Goal: Use online tool/utility: Utilize a website feature to perform a specific function

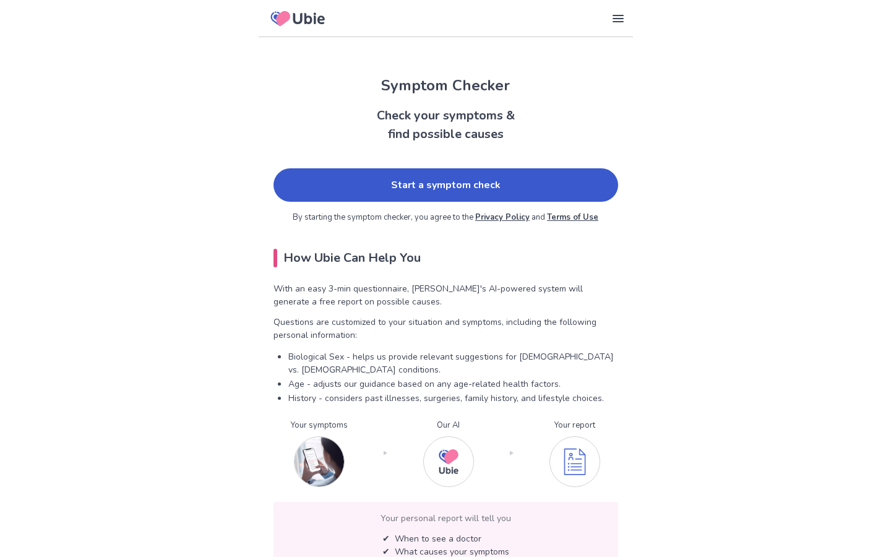
click at [372, 189] on link "Start a symptom check" at bounding box center [445, 184] width 345 height 33
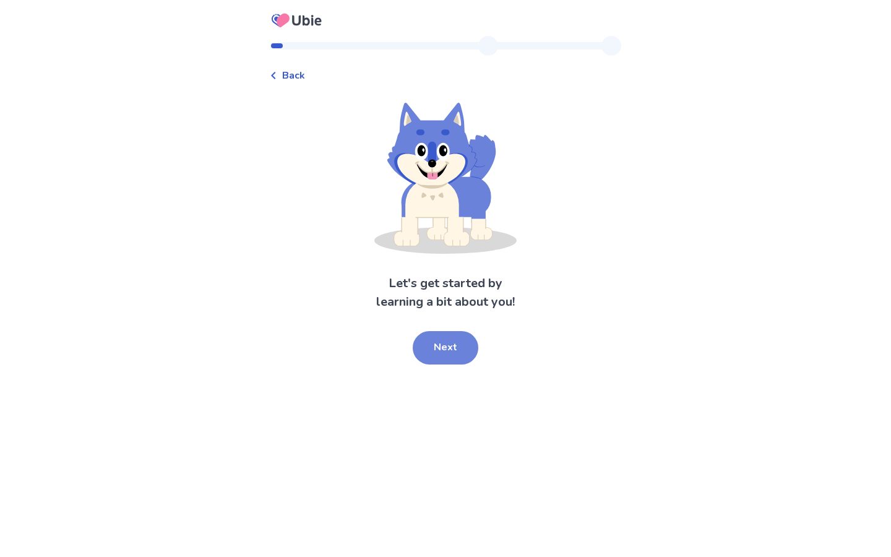
click at [453, 345] on button "Next" at bounding box center [446, 347] width 66 height 33
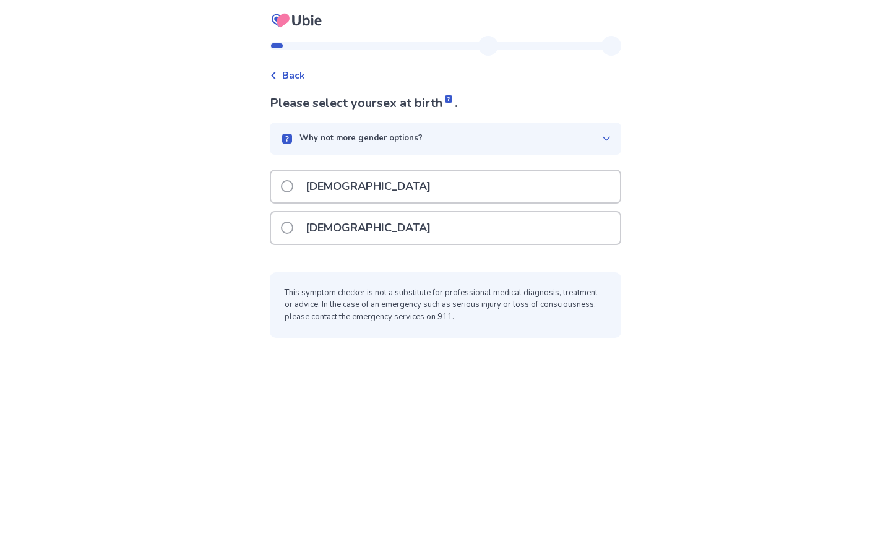
click at [409, 233] on div "[DEMOGRAPHIC_DATA]" at bounding box center [445, 228] width 349 height 32
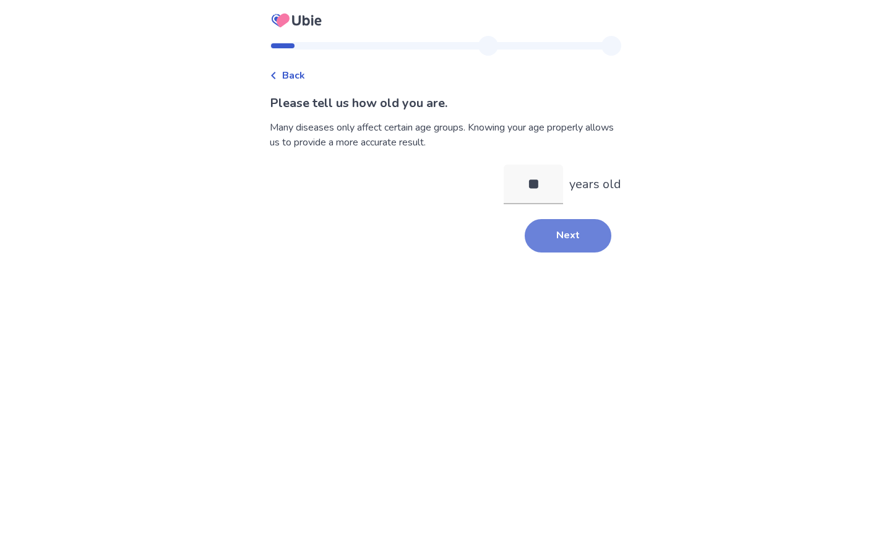
type input "**"
click at [573, 234] on button "Next" at bounding box center [568, 235] width 87 height 33
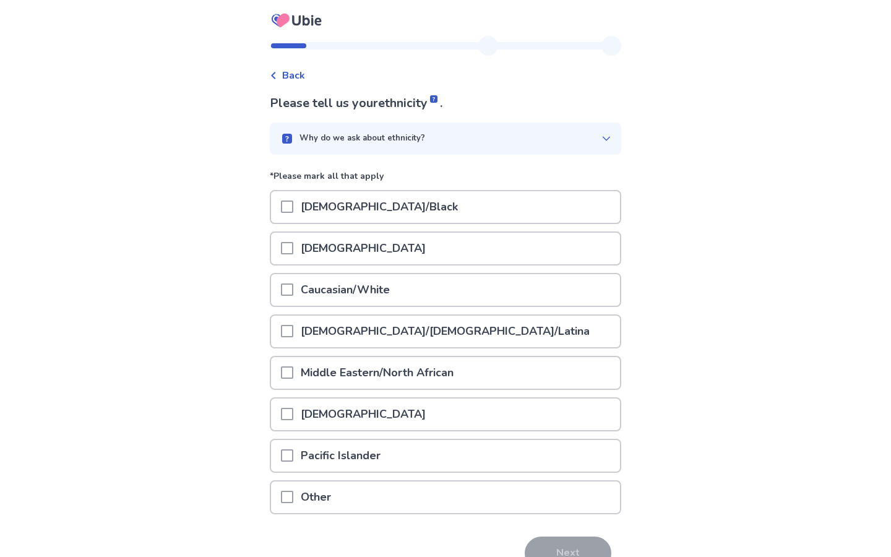
click at [454, 297] on div "Caucasian/White" at bounding box center [445, 290] width 349 height 32
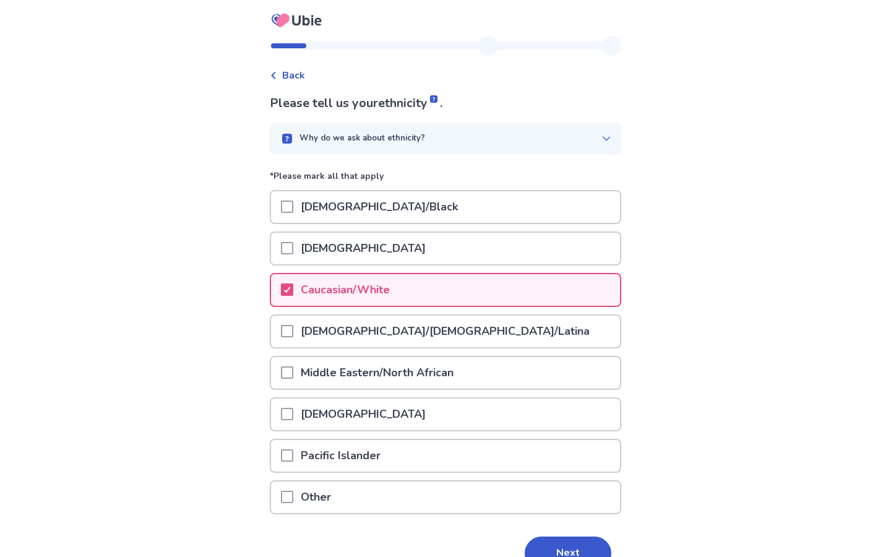
scroll to position [67, 0]
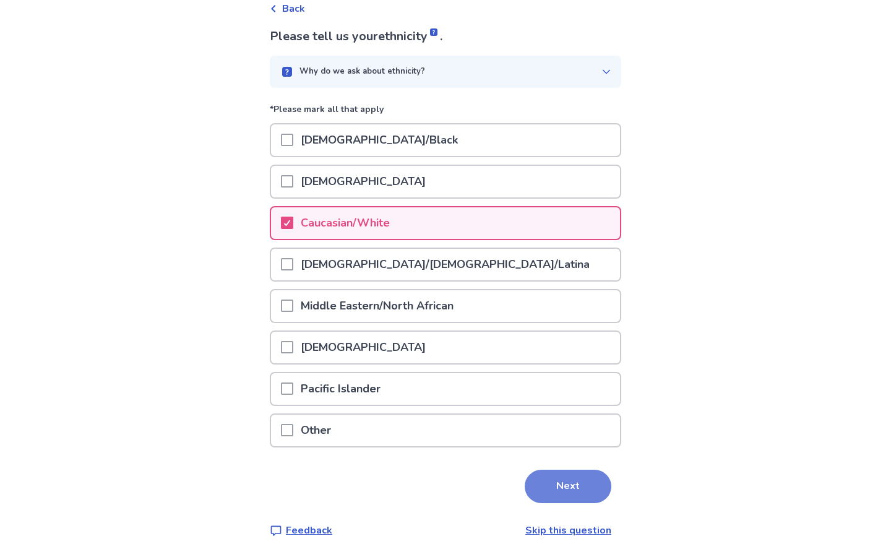
click at [552, 494] on button "Next" at bounding box center [568, 485] width 87 height 33
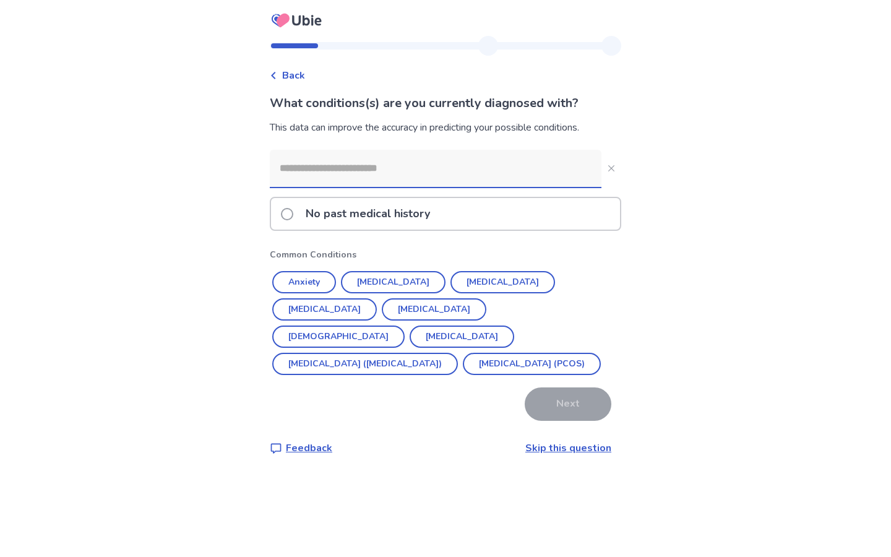
click at [473, 220] on div "No past medical history" at bounding box center [445, 214] width 349 height 32
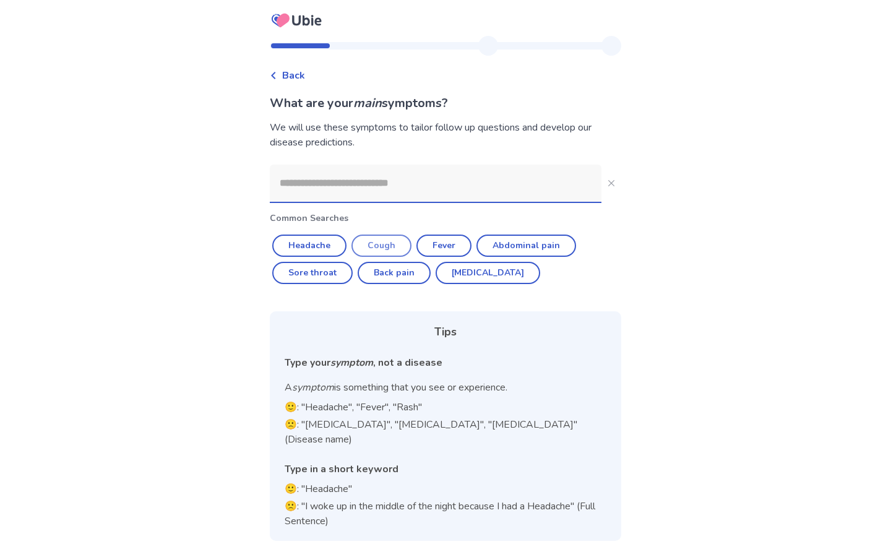
click at [398, 248] on button "Cough" at bounding box center [381, 245] width 60 height 22
type input "*****"
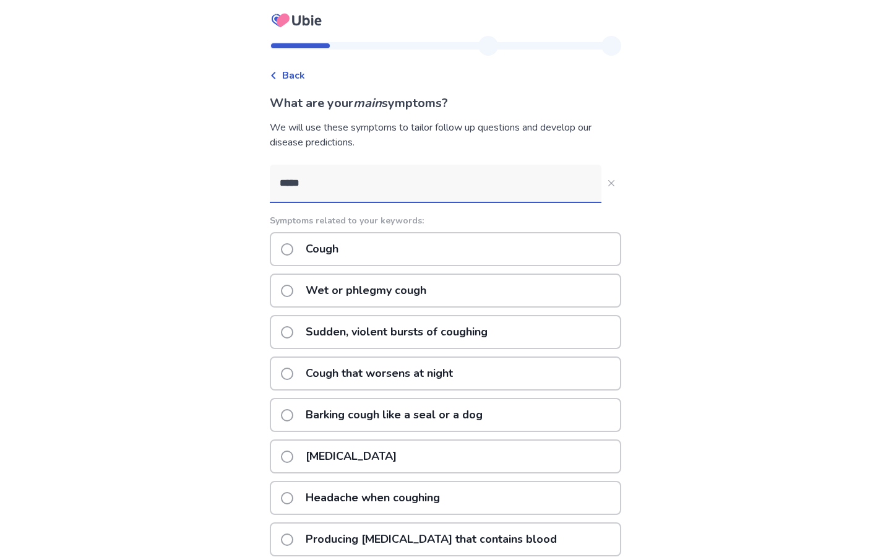
click at [390, 240] on div "Cough" at bounding box center [445, 249] width 351 height 34
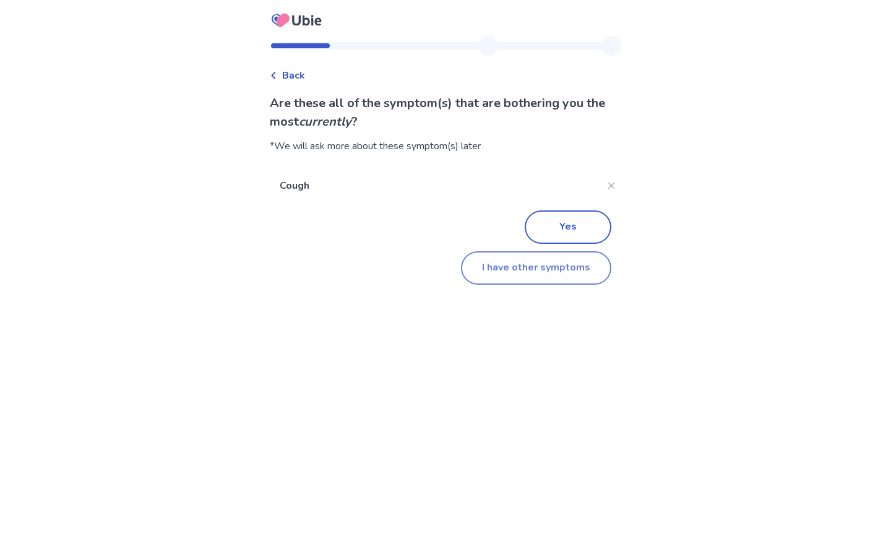
click at [536, 263] on button "I have other symptoms" at bounding box center [536, 267] width 150 height 33
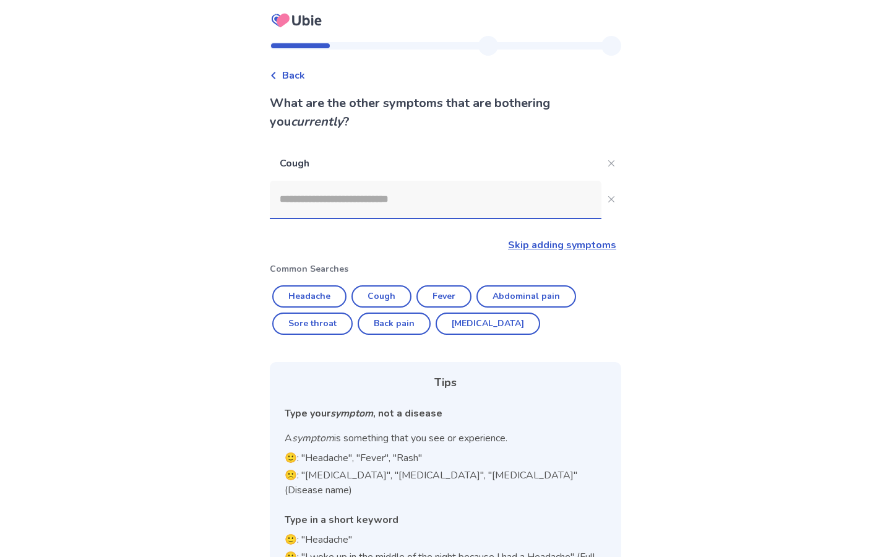
click at [461, 215] on input at bounding box center [436, 199] width 332 height 37
click at [400, 328] on button "Back pain" at bounding box center [394, 323] width 73 height 22
type input "*********"
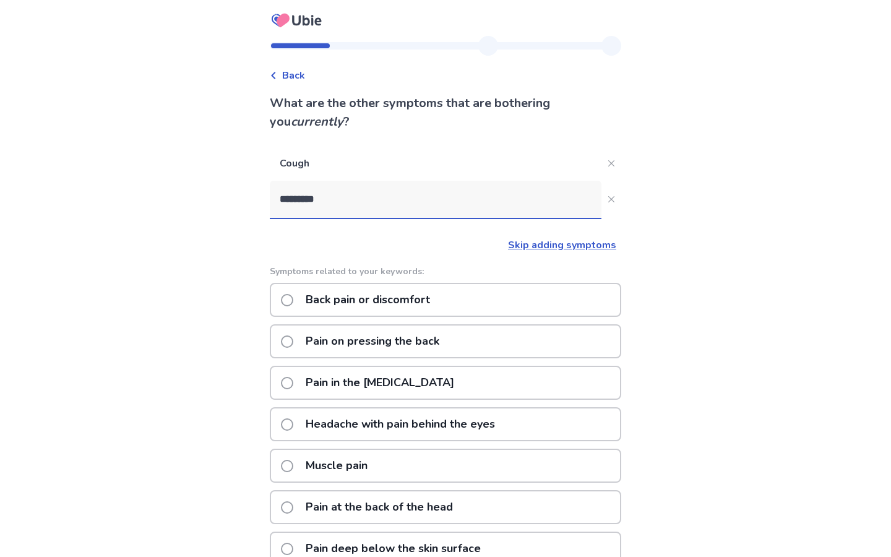
click at [402, 299] on p "Back pain or discomfort" at bounding box center [367, 300] width 139 height 32
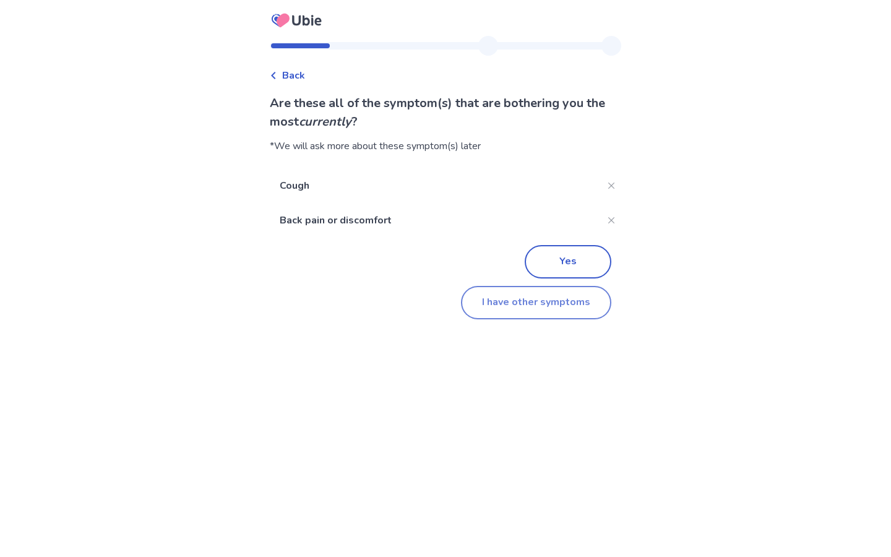
click at [520, 313] on button "I have other symptoms" at bounding box center [536, 302] width 150 height 33
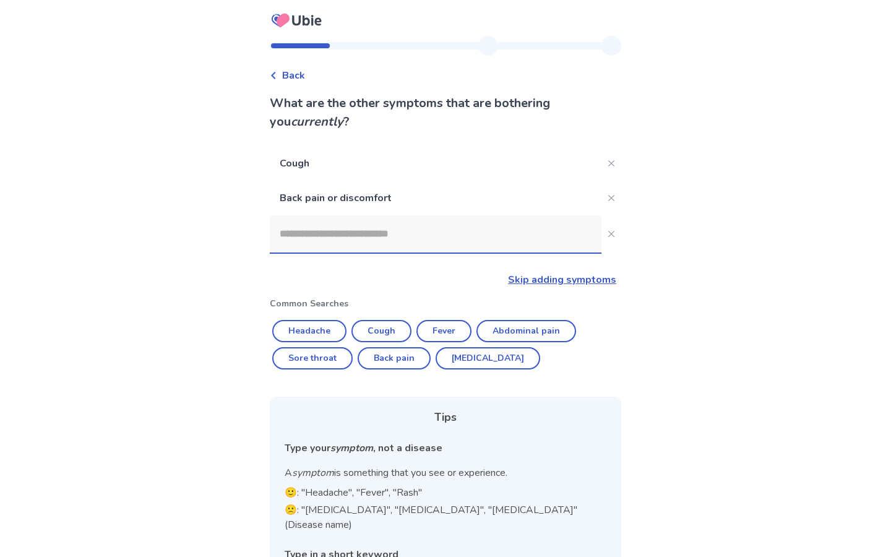
click at [472, 234] on input at bounding box center [436, 233] width 332 height 37
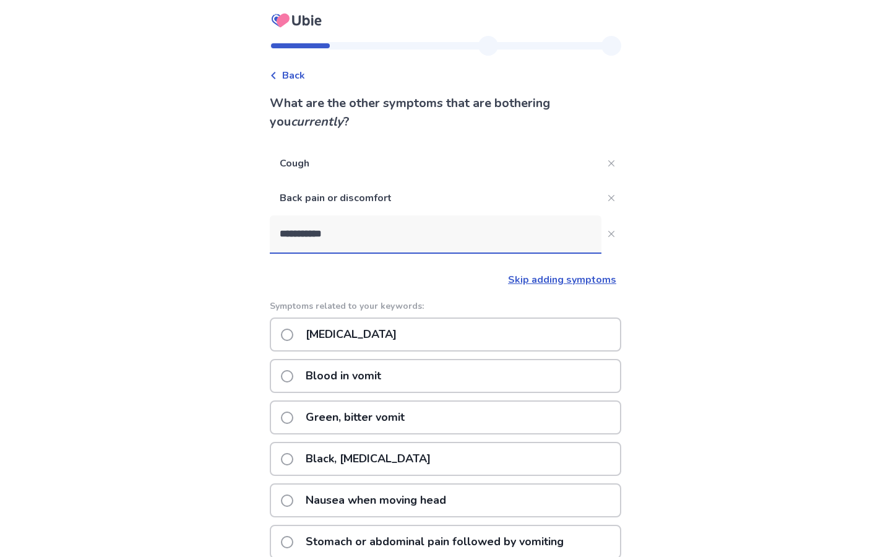
type input "**********"
click at [474, 341] on div "[MEDICAL_DATA]" at bounding box center [445, 334] width 351 height 34
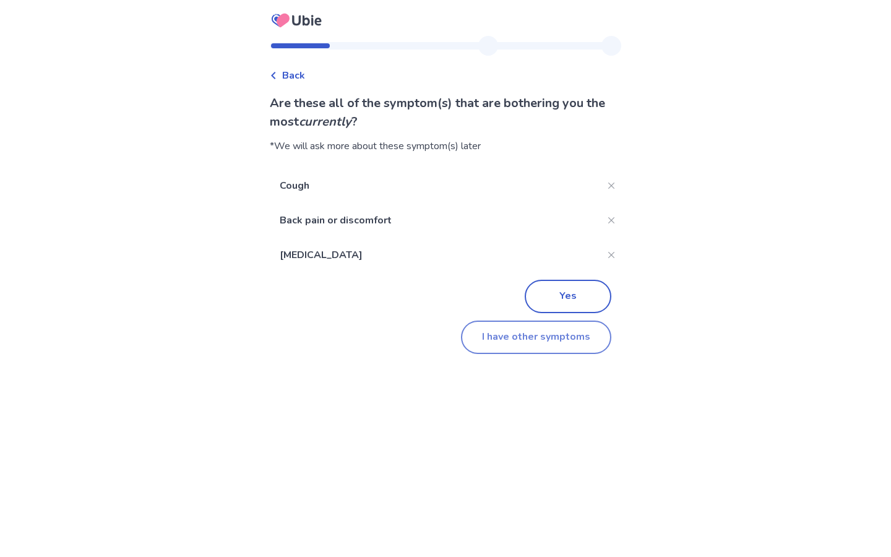
click at [570, 338] on button "I have other symptoms" at bounding box center [536, 336] width 150 height 33
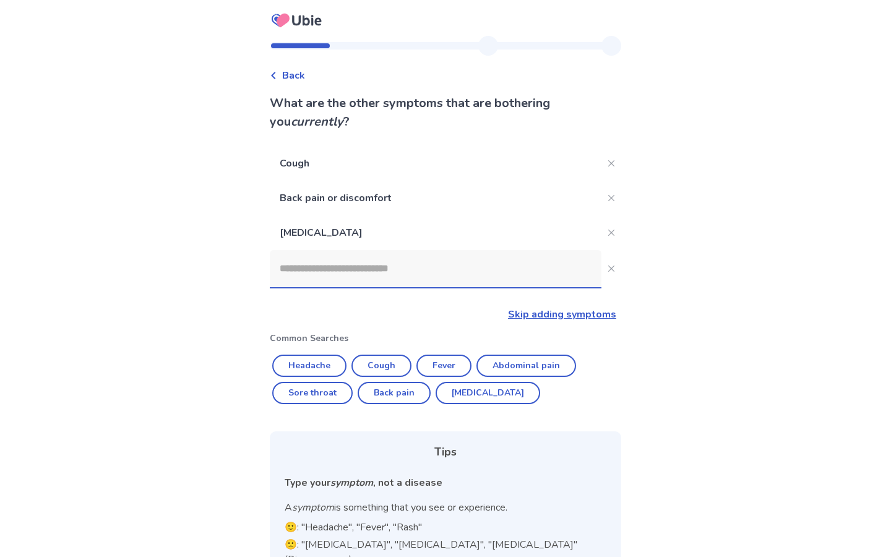
click at [461, 254] on input at bounding box center [436, 268] width 332 height 37
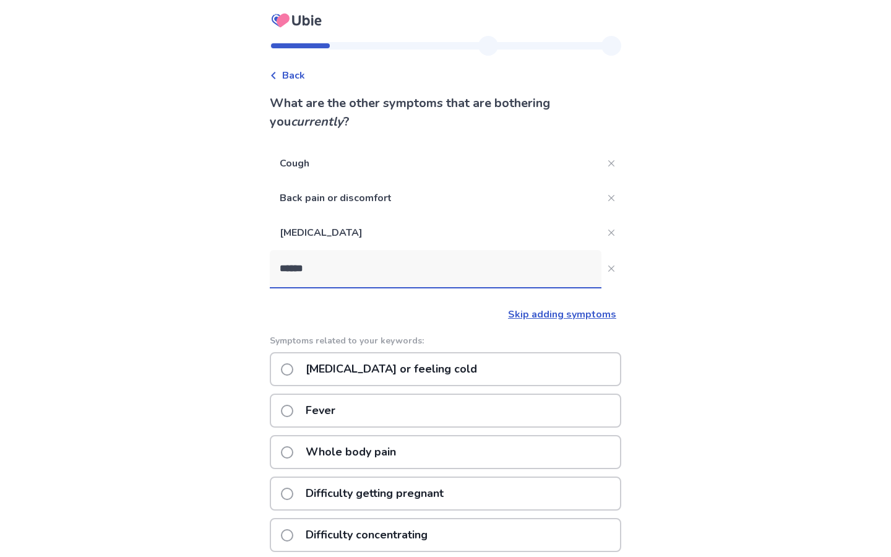
type input "******"
click at [440, 377] on div "[MEDICAL_DATA] or feeling cold" at bounding box center [445, 369] width 351 height 34
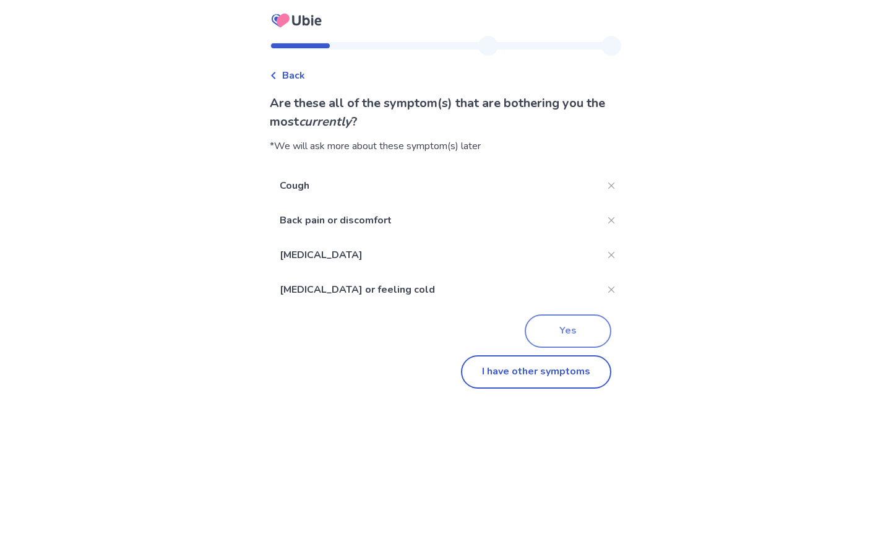
click at [562, 331] on button "Yes" at bounding box center [568, 330] width 87 height 33
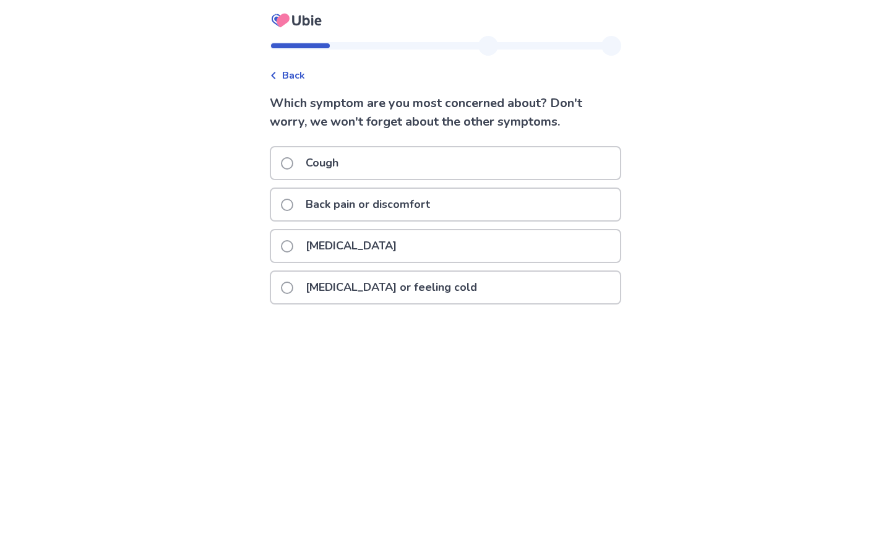
click at [434, 247] on div "[MEDICAL_DATA]" at bounding box center [445, 246] width 349 height 32
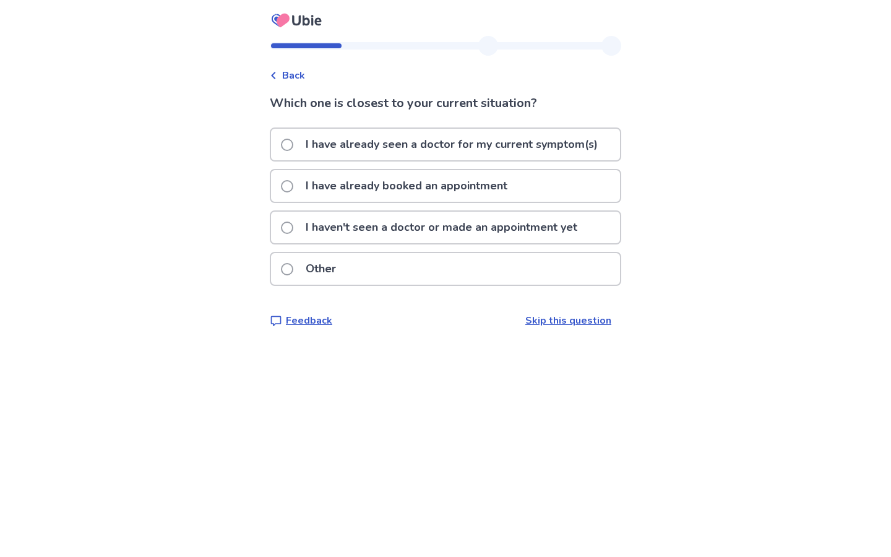
click at [447, 228] on p "I haven't seen a doctor or made an appointment yet" at bounding box center [441, 228] width 286 height 32
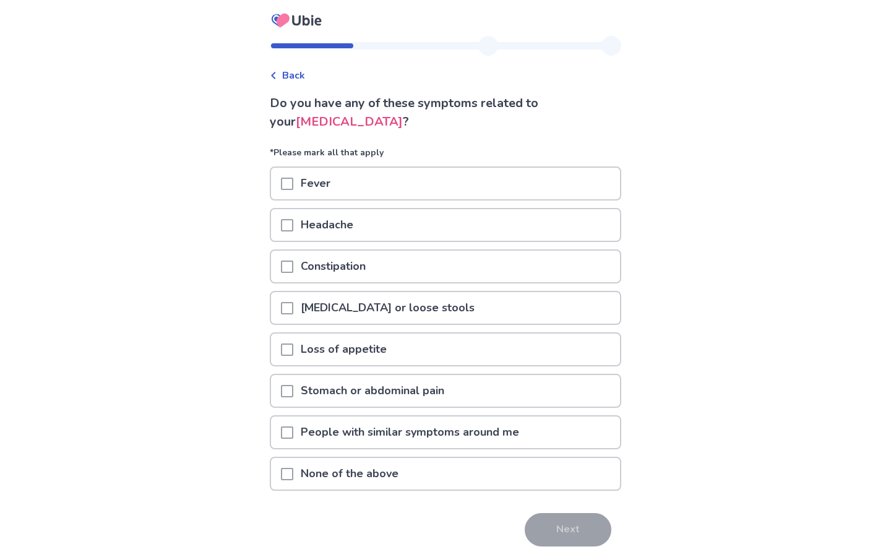
click at [445, 388] on p "Stomach or abdominal pain" at bounding box center [372, 391] width 158 height 32
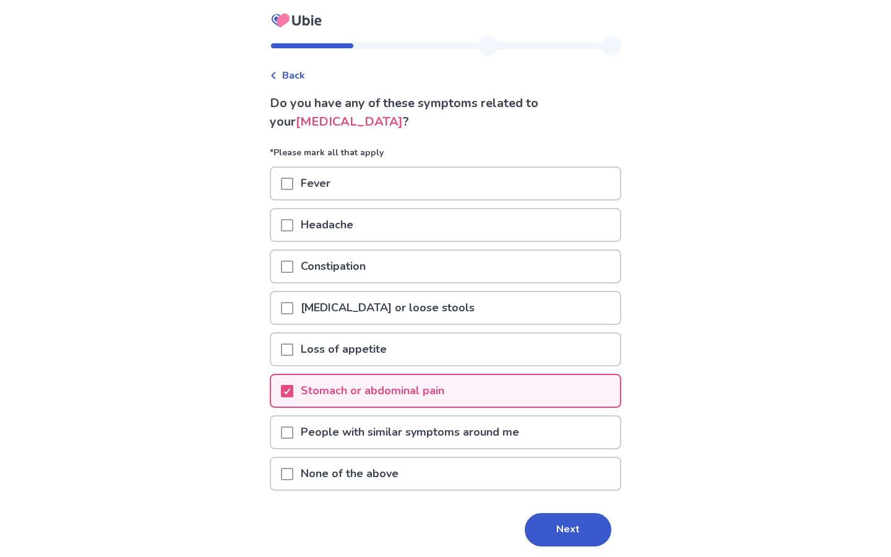
click at [508, 355] on div "Loss of appetite" at bounding box center [445, 349] width 349 height 32
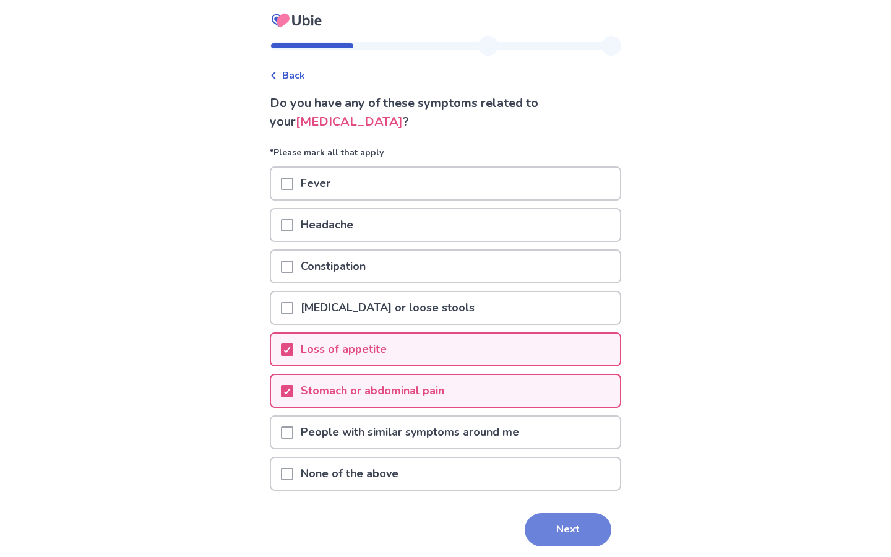
click at [552, 531] on button "Next" at bounding box center [568, 529] width 87 height 33
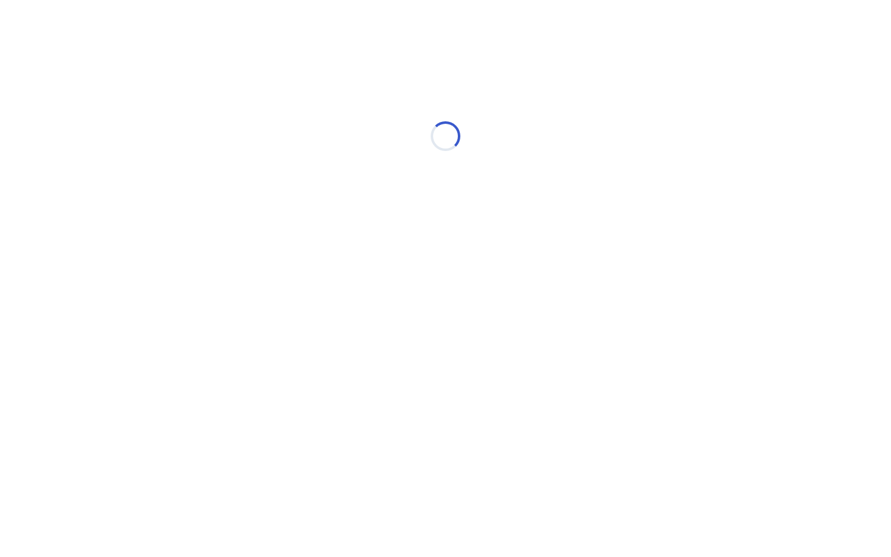
select select "*"
